Goal: Information Seeking & Learning: Understand process/instructions

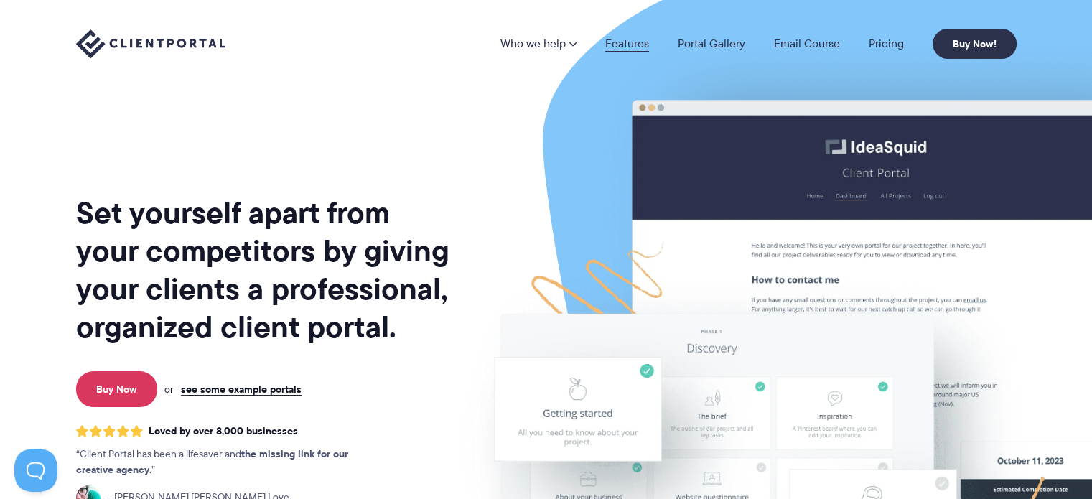
click at [645, 45] on link "Features" at bounding box center [627, 43] width 44 height 11
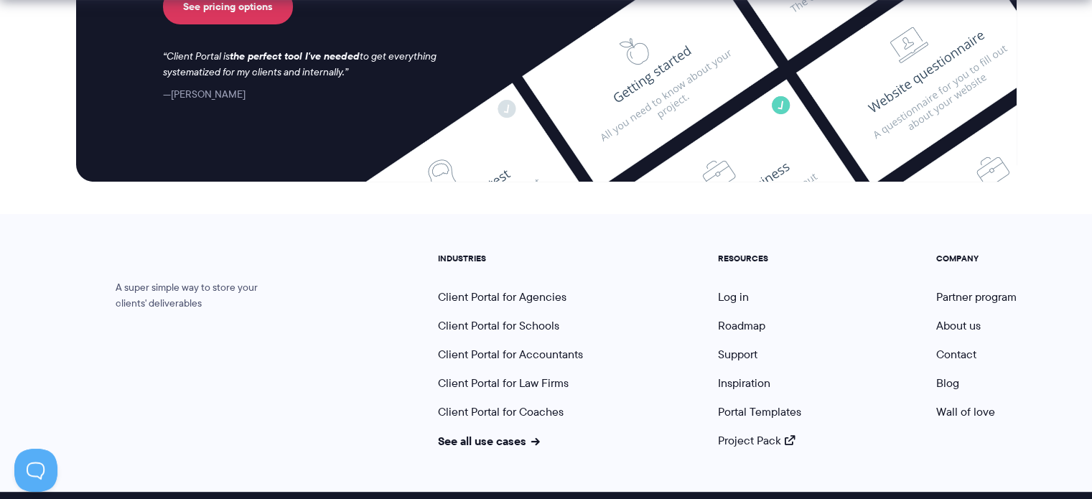
scroll to position [6087, 0]
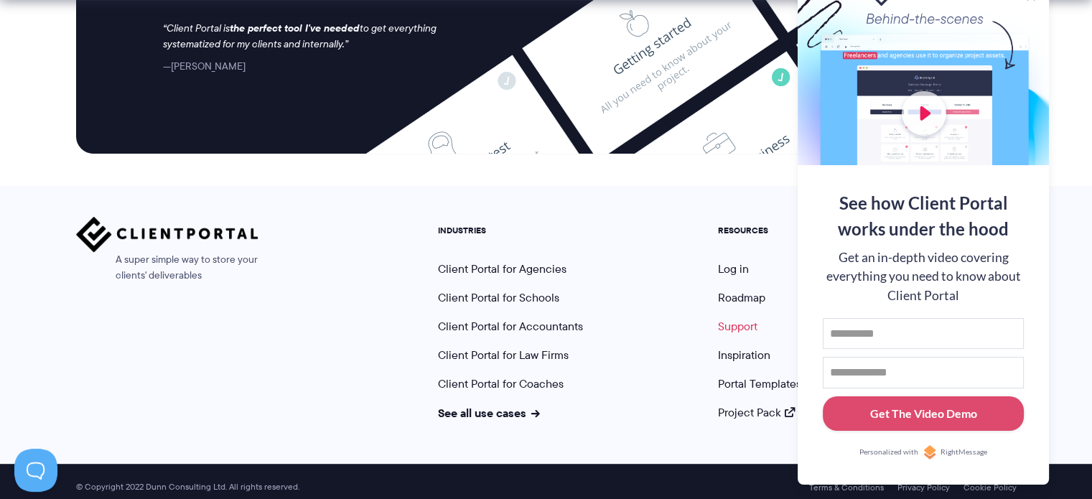
click at [738, 318] on link "Support" at bounding box center [737, 326] width 39 height 17
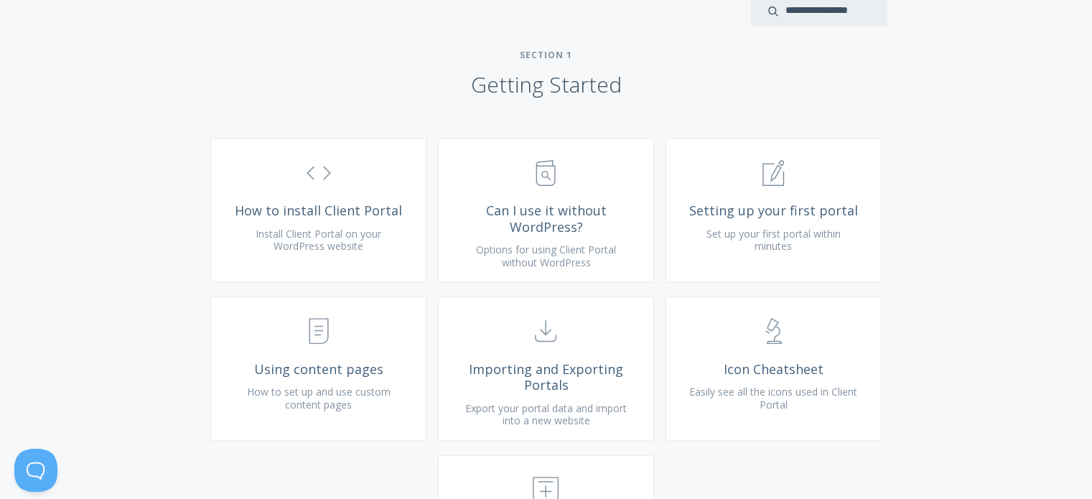
scroll to position [478, 0]
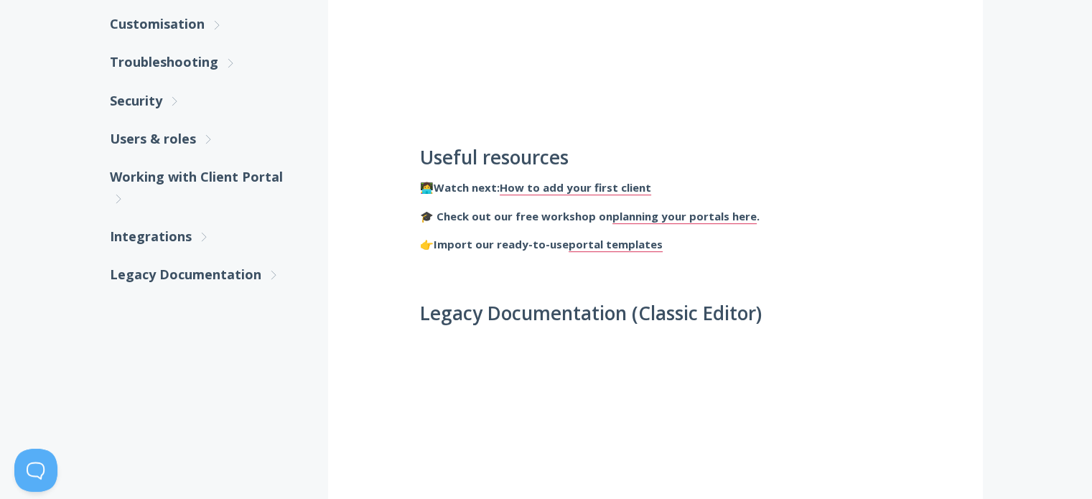
scroll to position [239, 0]
